Goal: Task Accomplishment & Management: Use online tool/utility

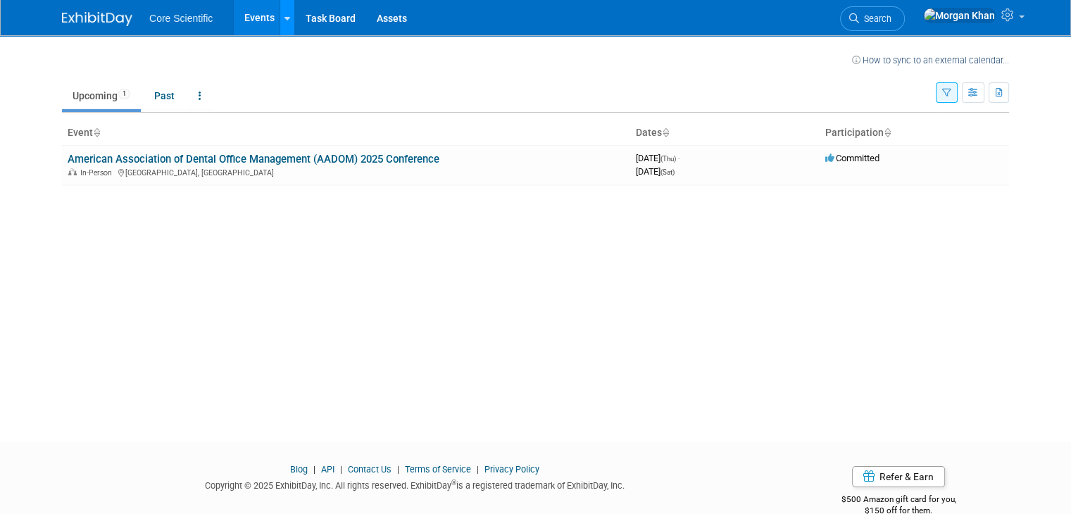
click at [284, 14] on icon at bounding box center [287, 18] width 6 height 9
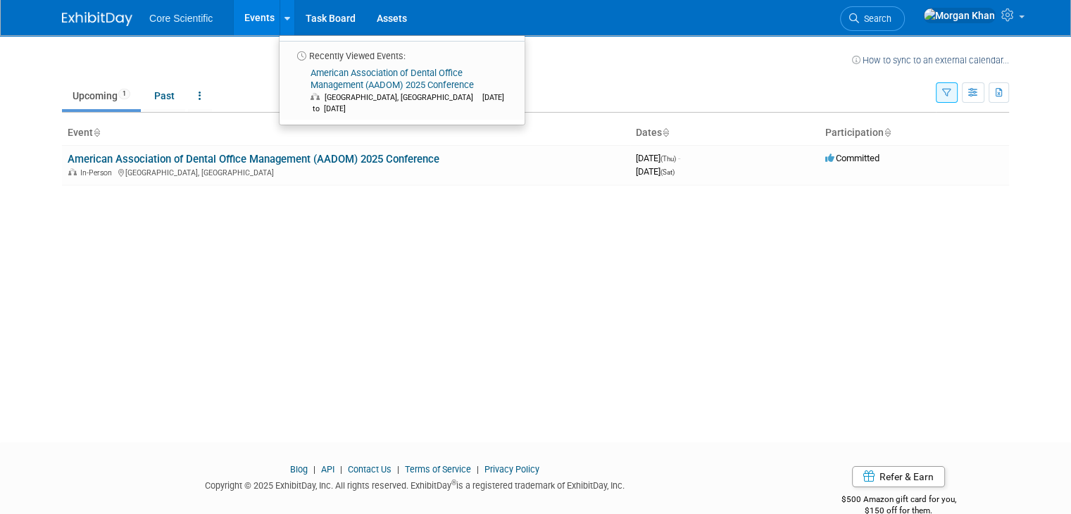
click at [233, 155] on link "American Association of Dental Office Management (AADOM) 2025 Conference" at bounding box center [254, 159] width 372 height 13
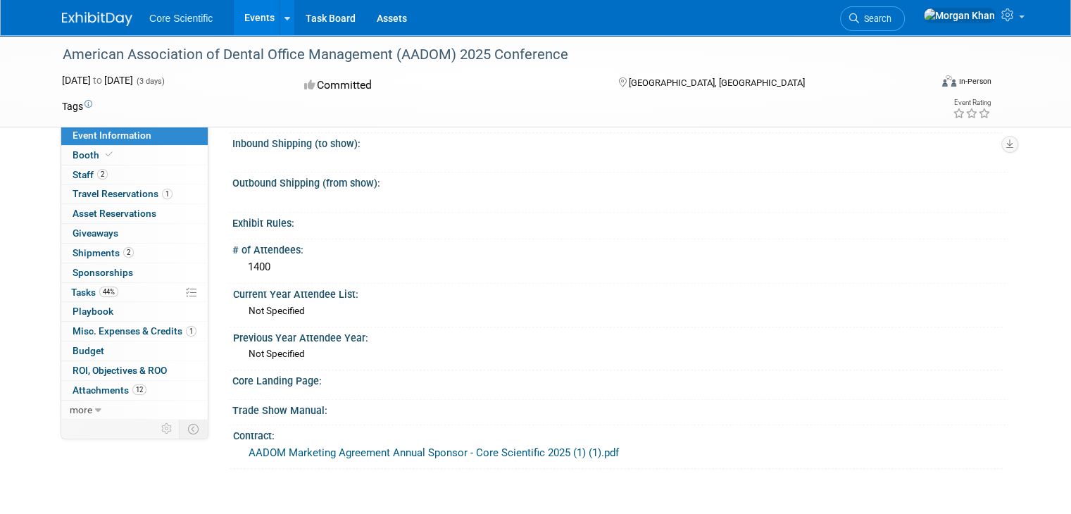
scroll to position [1361, 0]
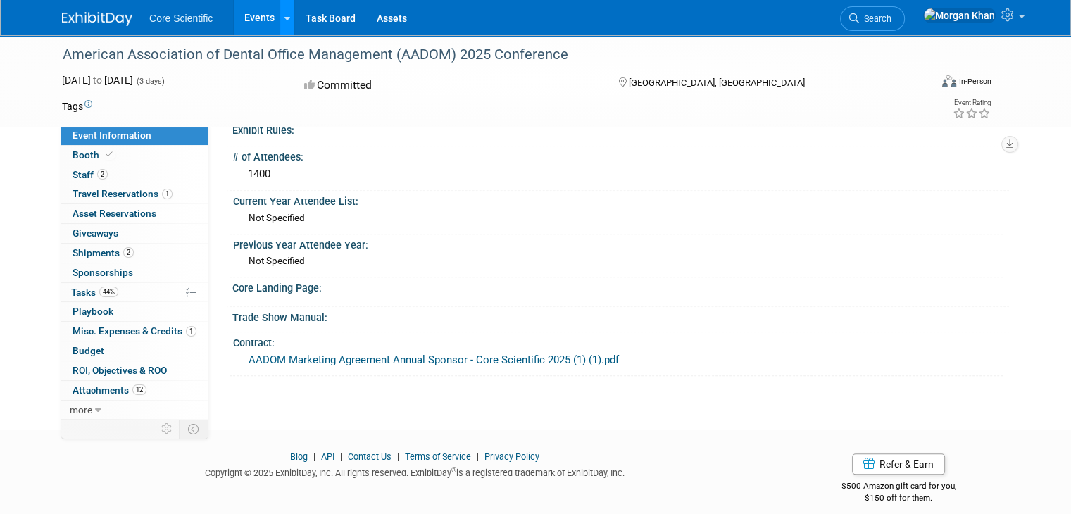
click at [284, 15] on icon at bounding box center [287, 18] width 6 height 9
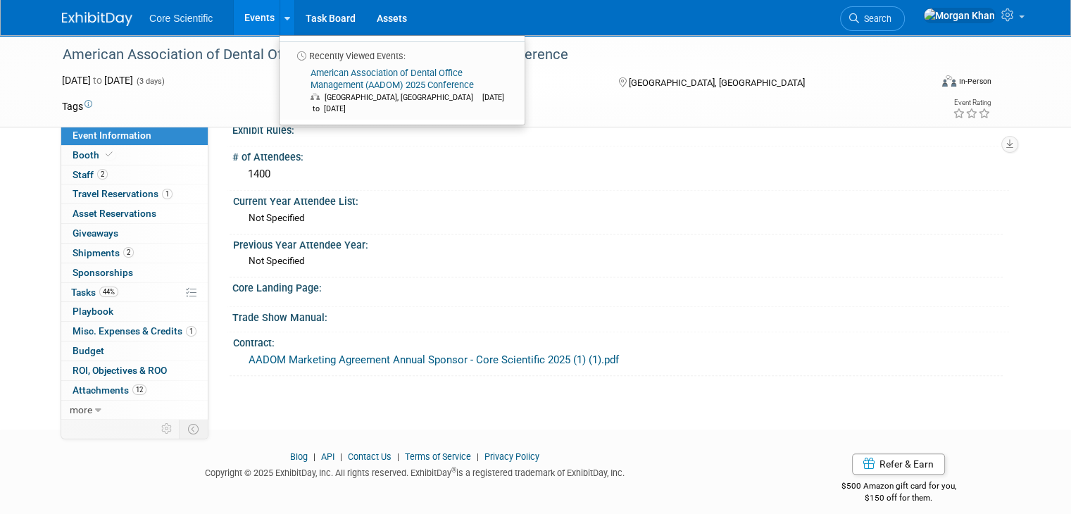
click at [785, 307] on div "Trade Show Manual:" at bounding box center [620, 316] width 776 height 18
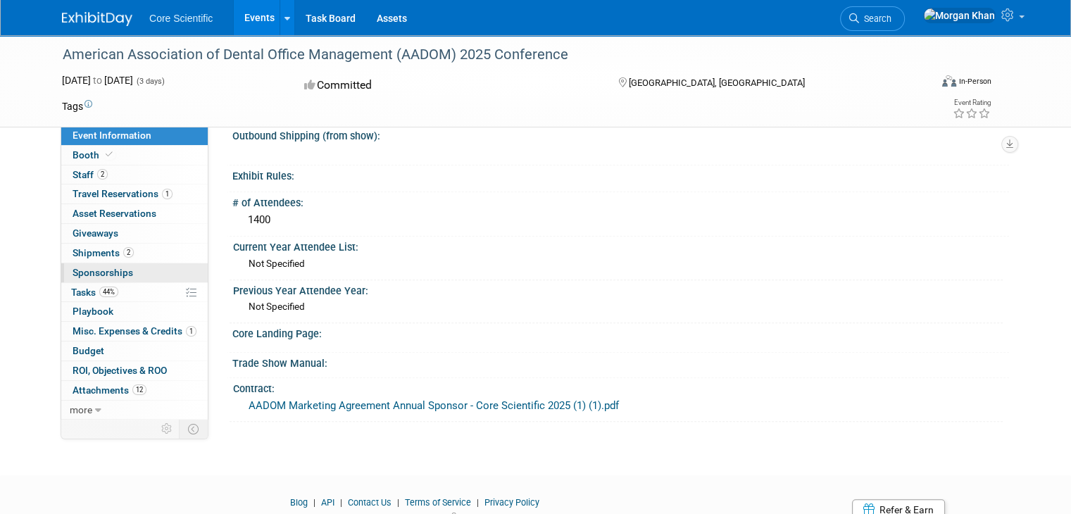
scroll to position [1291, 0]
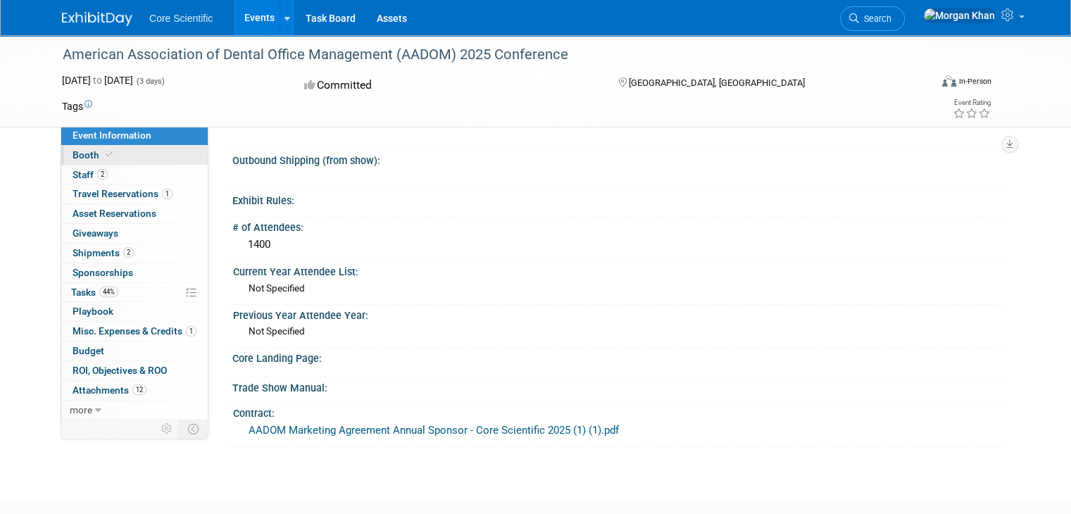
click at [76, 153] on span "Booth" at bounding box center [93, 154] width 43 height 11
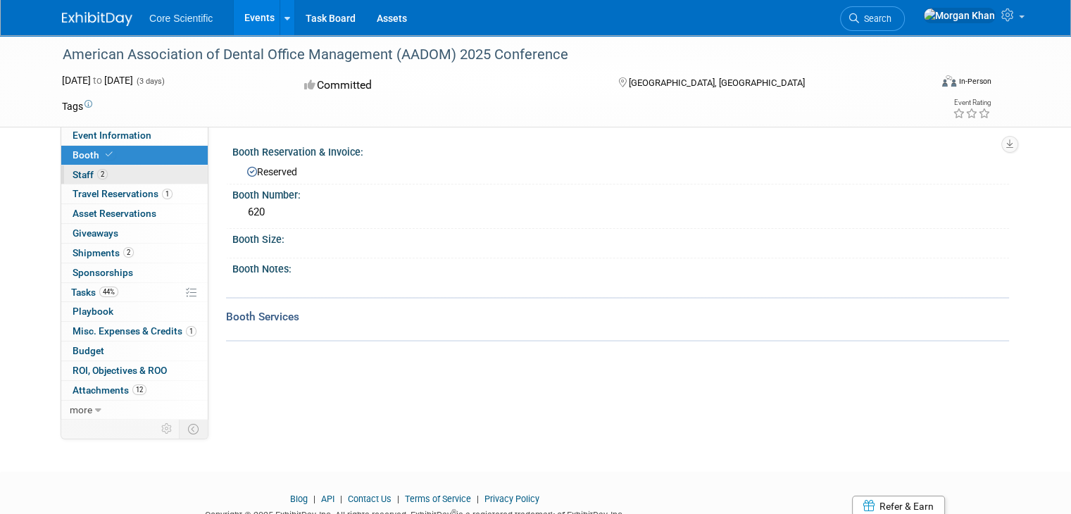
click at [76, 172] on span "Staff 2" at bounding box center [89, 174] width 35 height 11
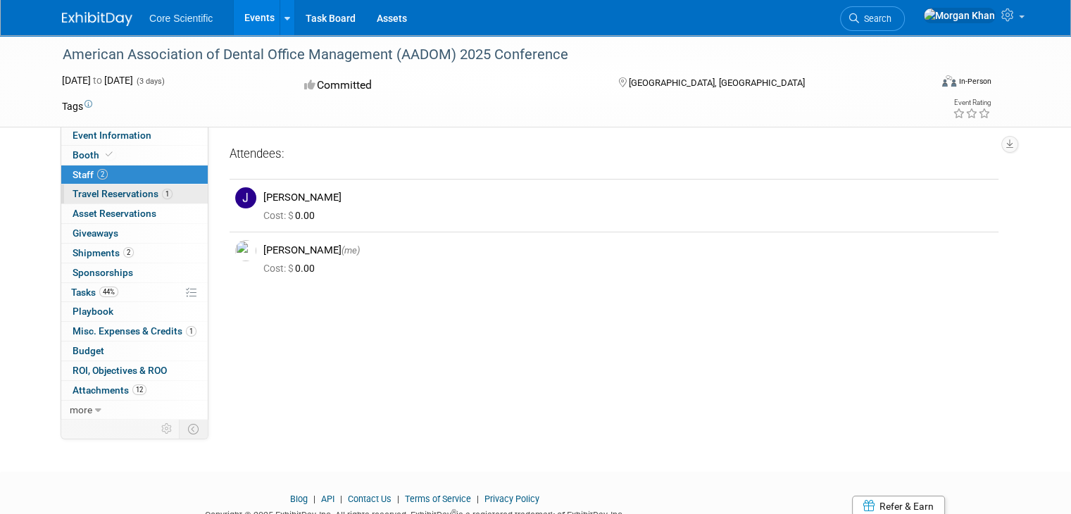
click at [82, 197] on span "Travel Reservations 1" at bounding box center [122, 193] width 100 height 11
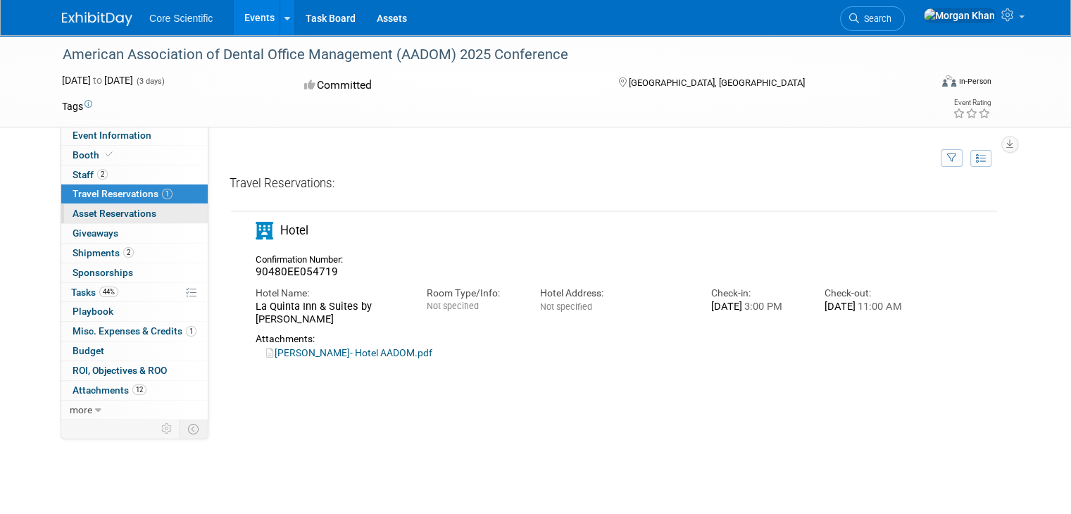
click at [106, 215] on span "Asset Reservations 0" at bounding box center [114, 213] width 84 height 11
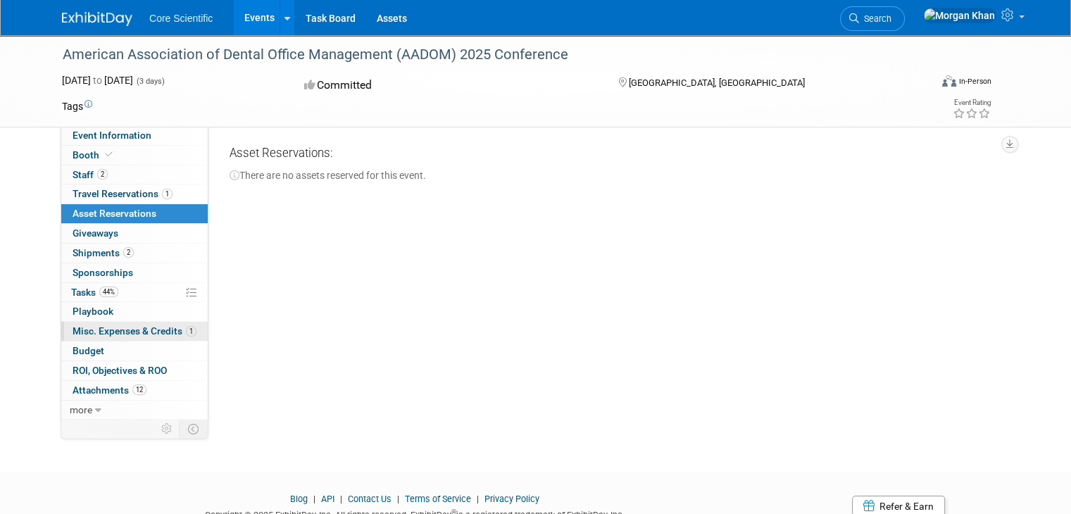
click at [104, 328] on span "Misc. Expenses & Credits 1" at bounding box center [134, 330] width 124 height 11
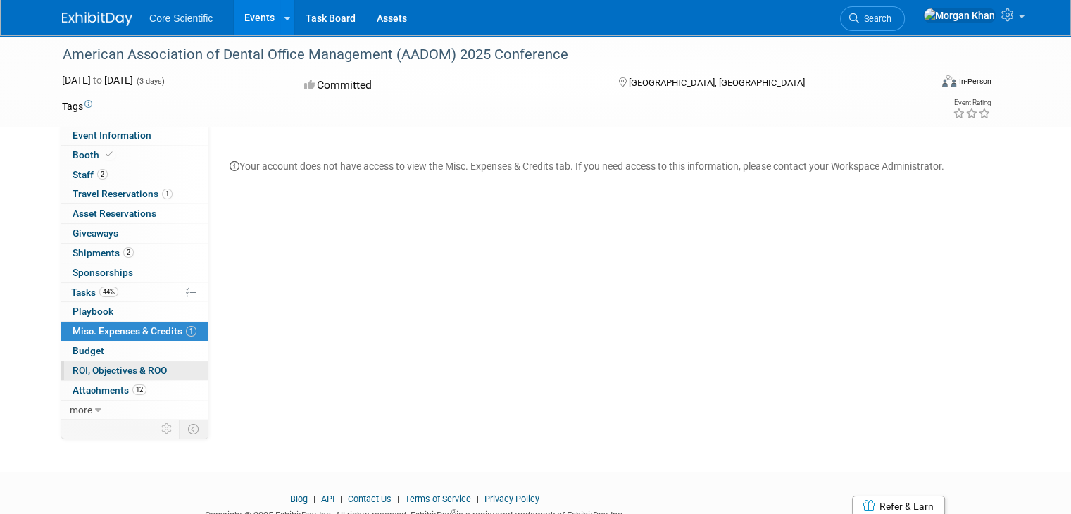
click at [118, 367] on span "ROI, Objectives & ROO 0" at bounding box center [119, 370] width 94 height 11
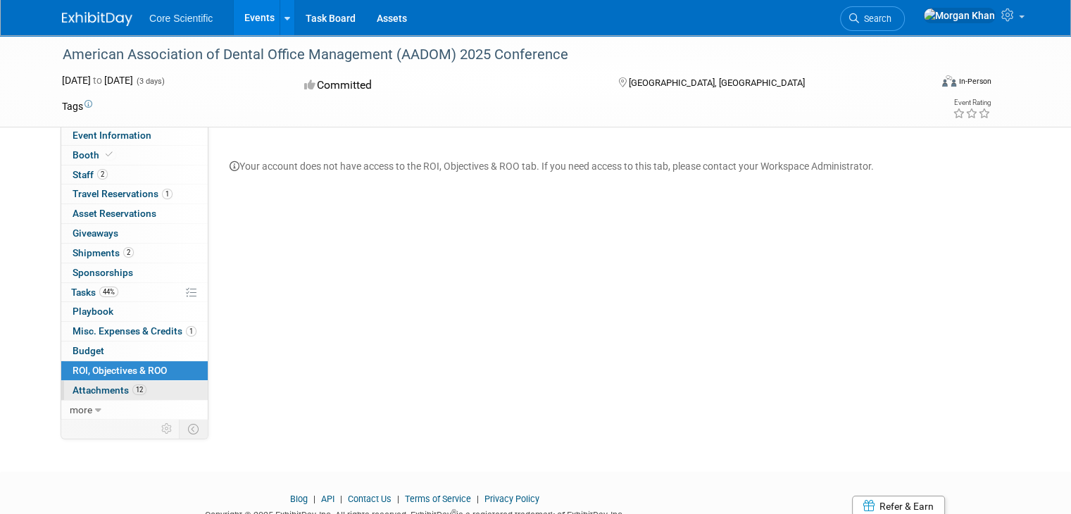
click at [102, 387] on span "Attachments 12" at bounding box center [109, 389] width 74 height 11
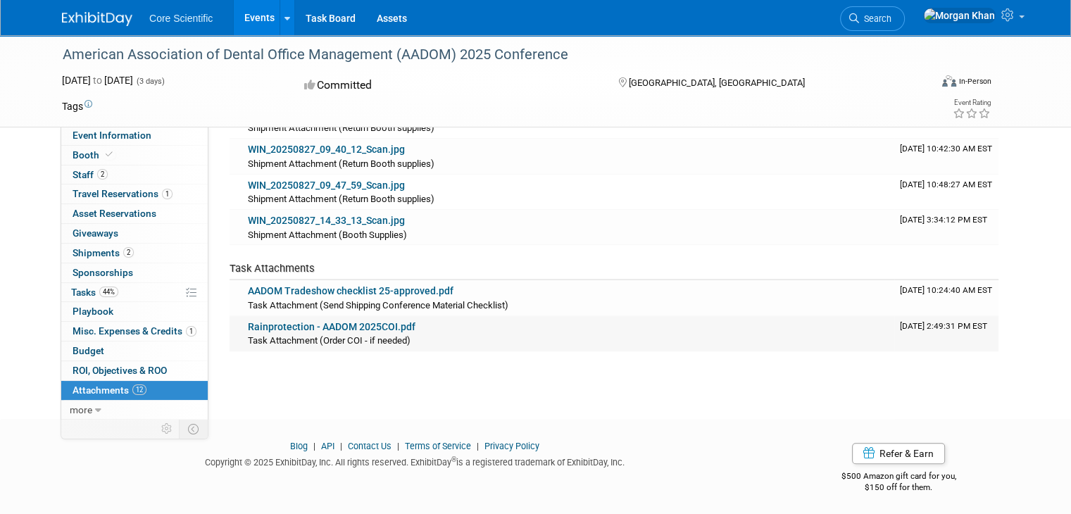
scroll to position [176, 0]
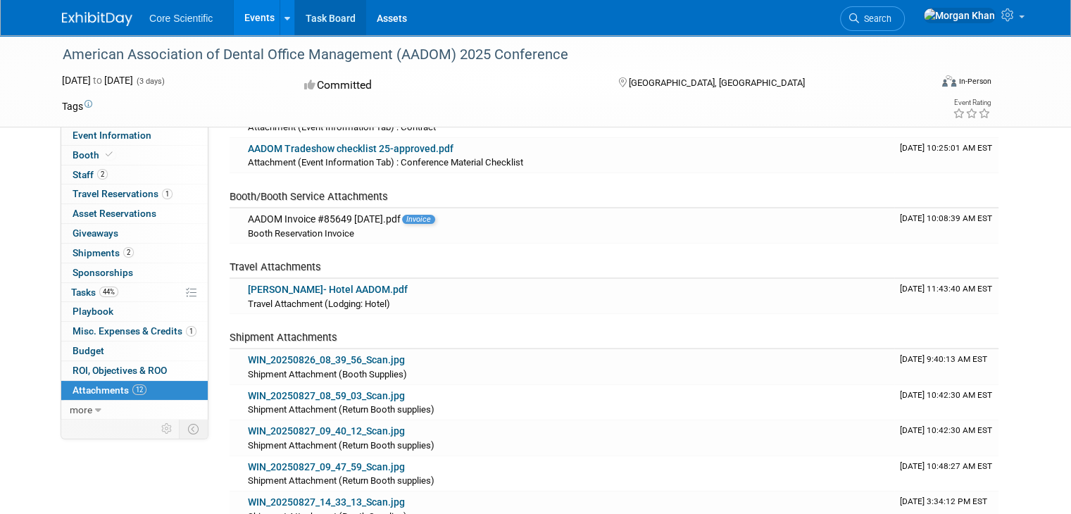
click at [310, 27] on link "Task Board" at bounding box center [330, 17] width 71 height 35
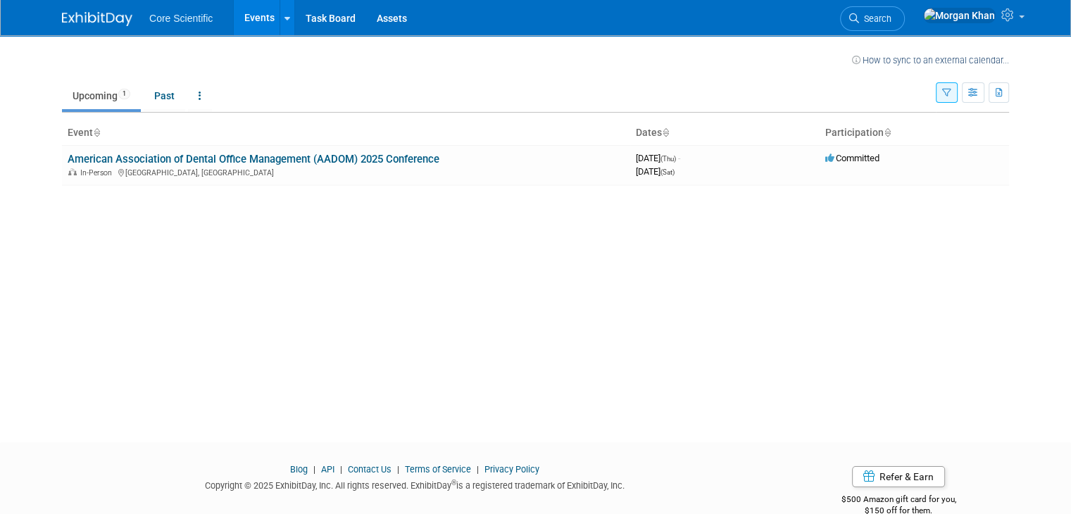
click at [65, 36] on div "How to sync to an external calendar..." at bounding box center [535, 51] width 947 height 32
click at [65, 18] on img at bounding box center [97, 19] width 70 height 14
click at [279, 20] on link at bounding box center [286, 17] width 15 height 35
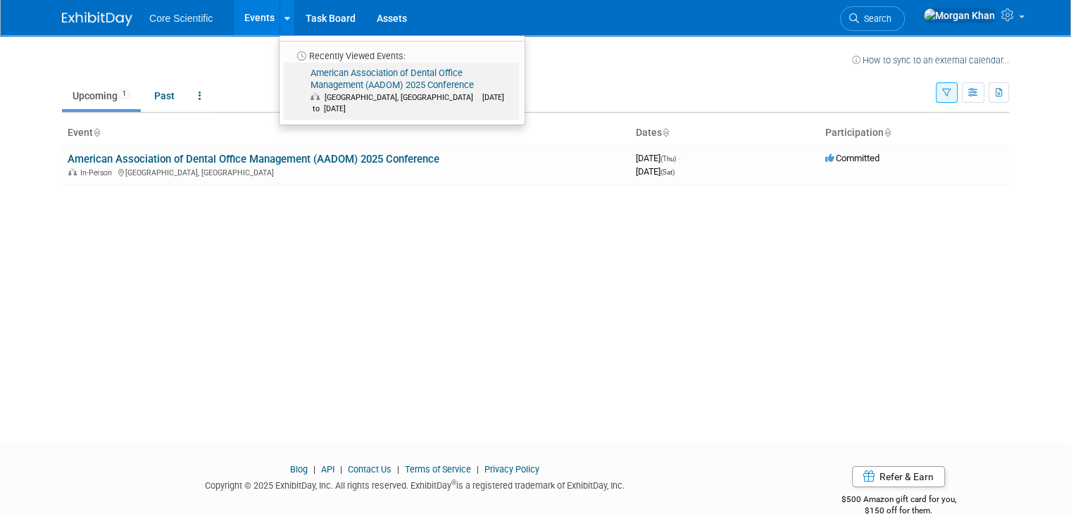
click at [301, 74] on link "American Association of Dental Office Management (AADOM) 2025 Conference Round …" at bounding box center [401, 91] width 235 height 57
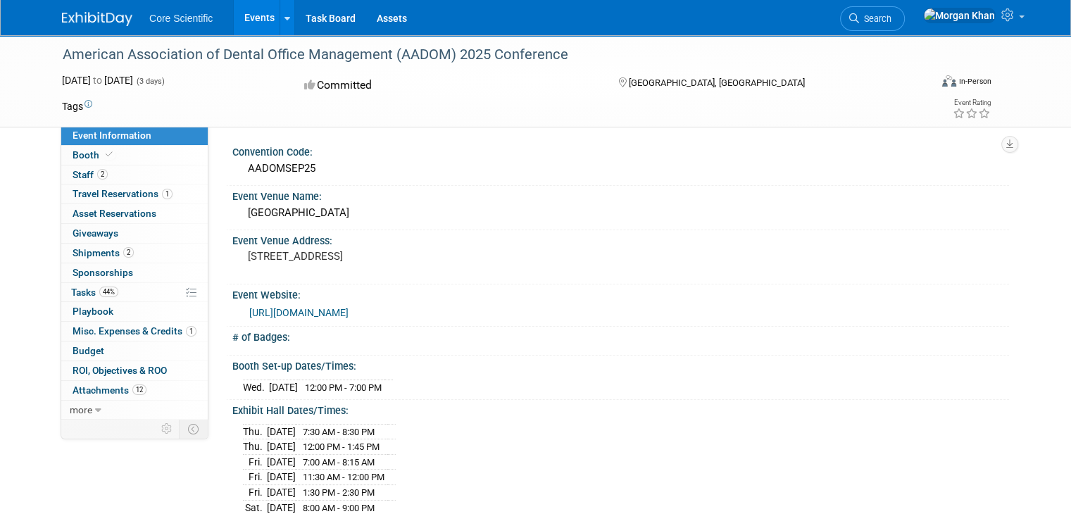
click at [348, 308] on link "[URL][DOMAIN_NAME]" at bounding box center [298, 312] width 99 height 11
